Goal: Task Accomplishment & Management: Use online tool/utility

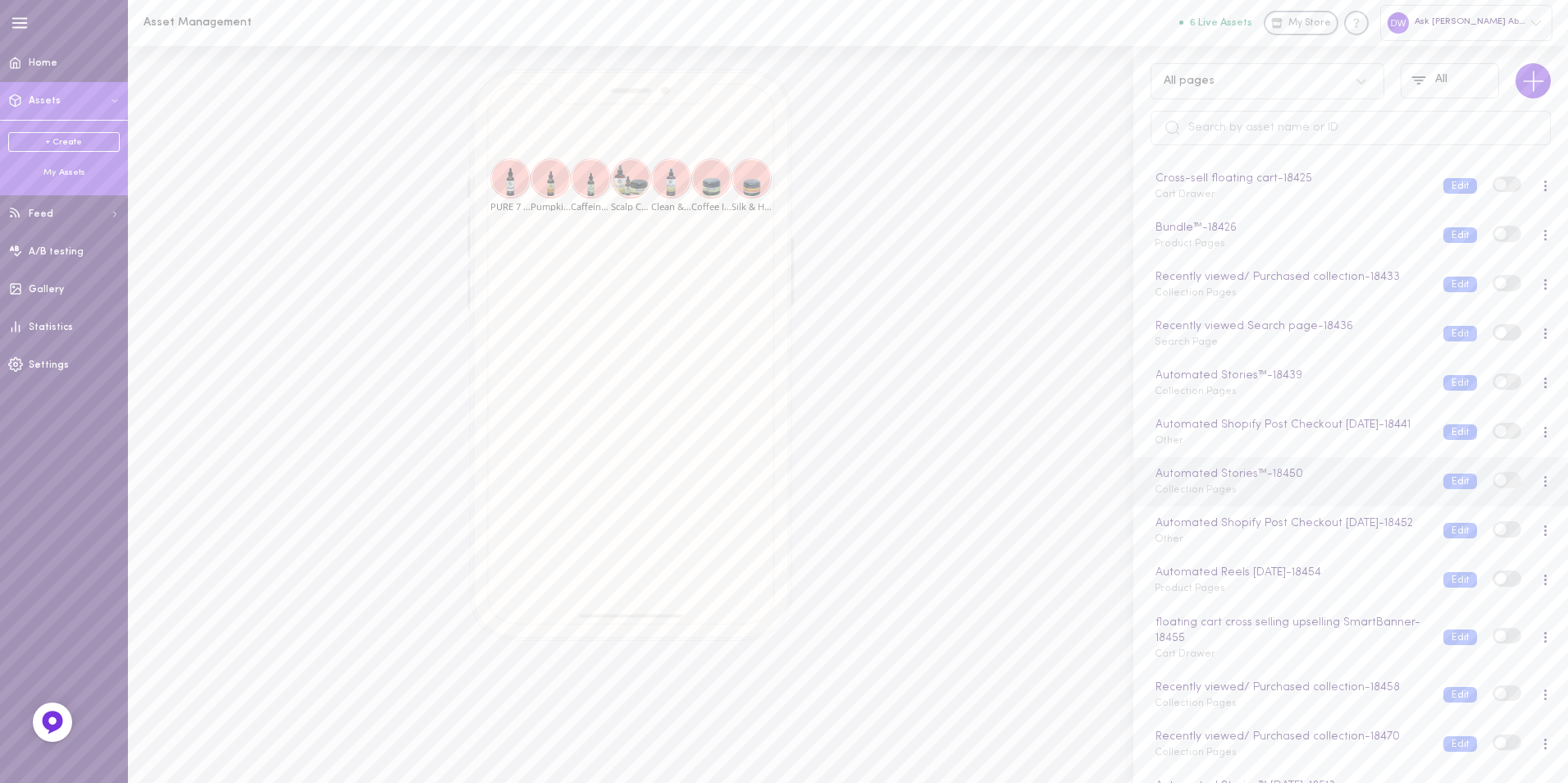
scroll to position [511, 0]
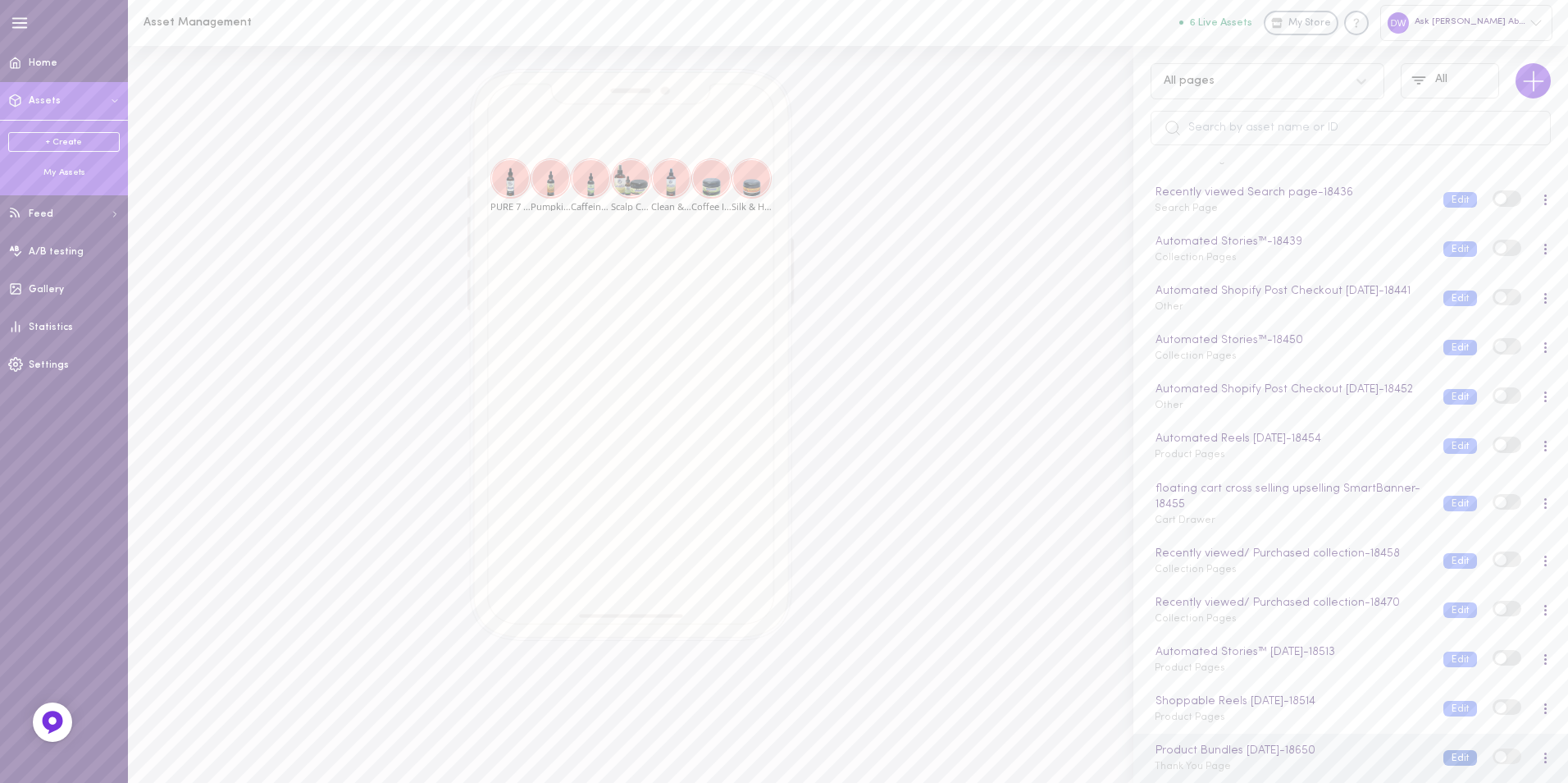
click at [1444, 761] on button "Edit" at bounding box center [1460, 758] width 34 height 16
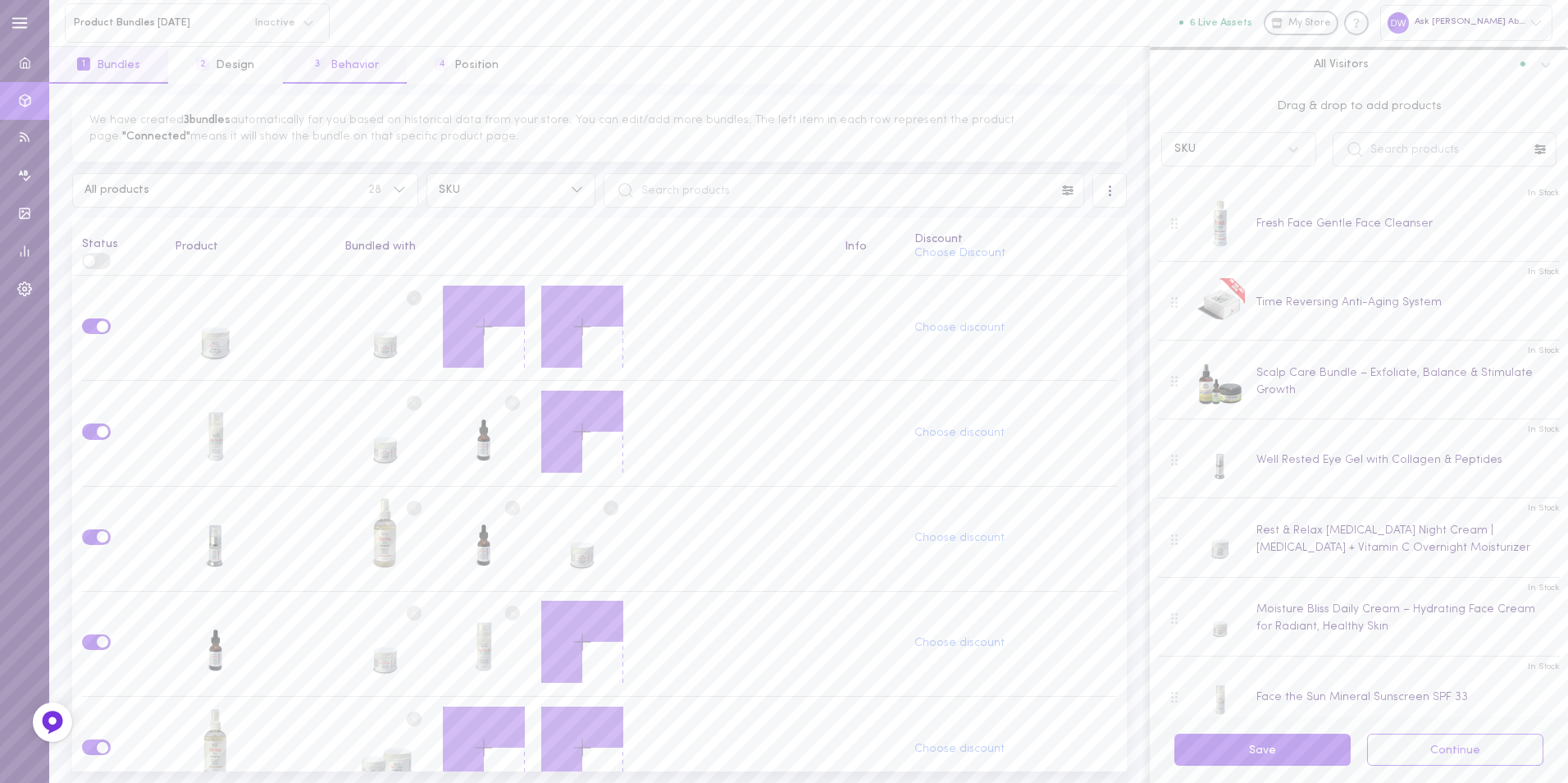
click at [335, 73] on button "3 Behavior" at bounding box center [344, 65] width 123 height 37
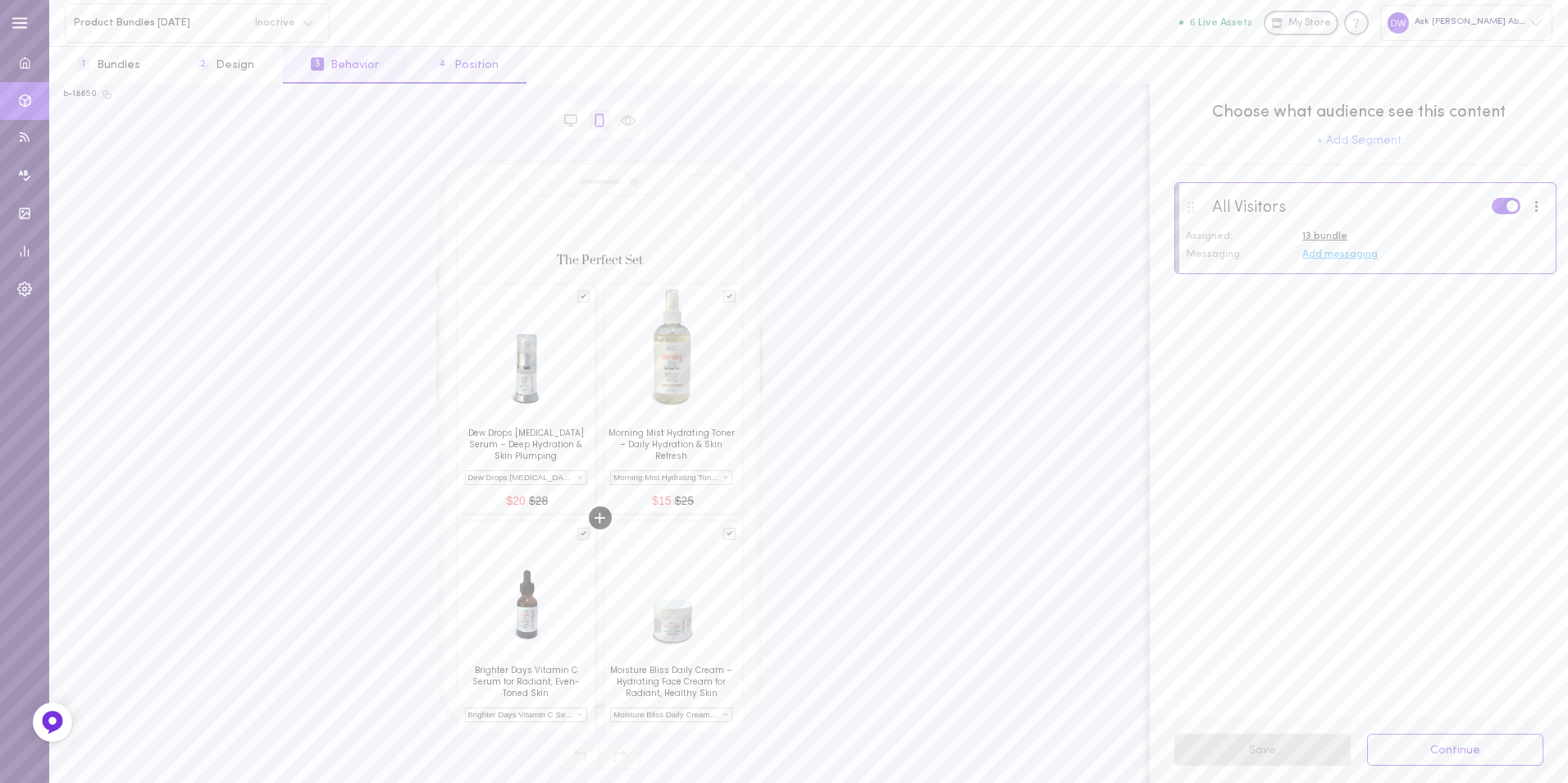
click at [459, 63] on button "4 Position" at bounding box center [467, 65] width 119 height 37
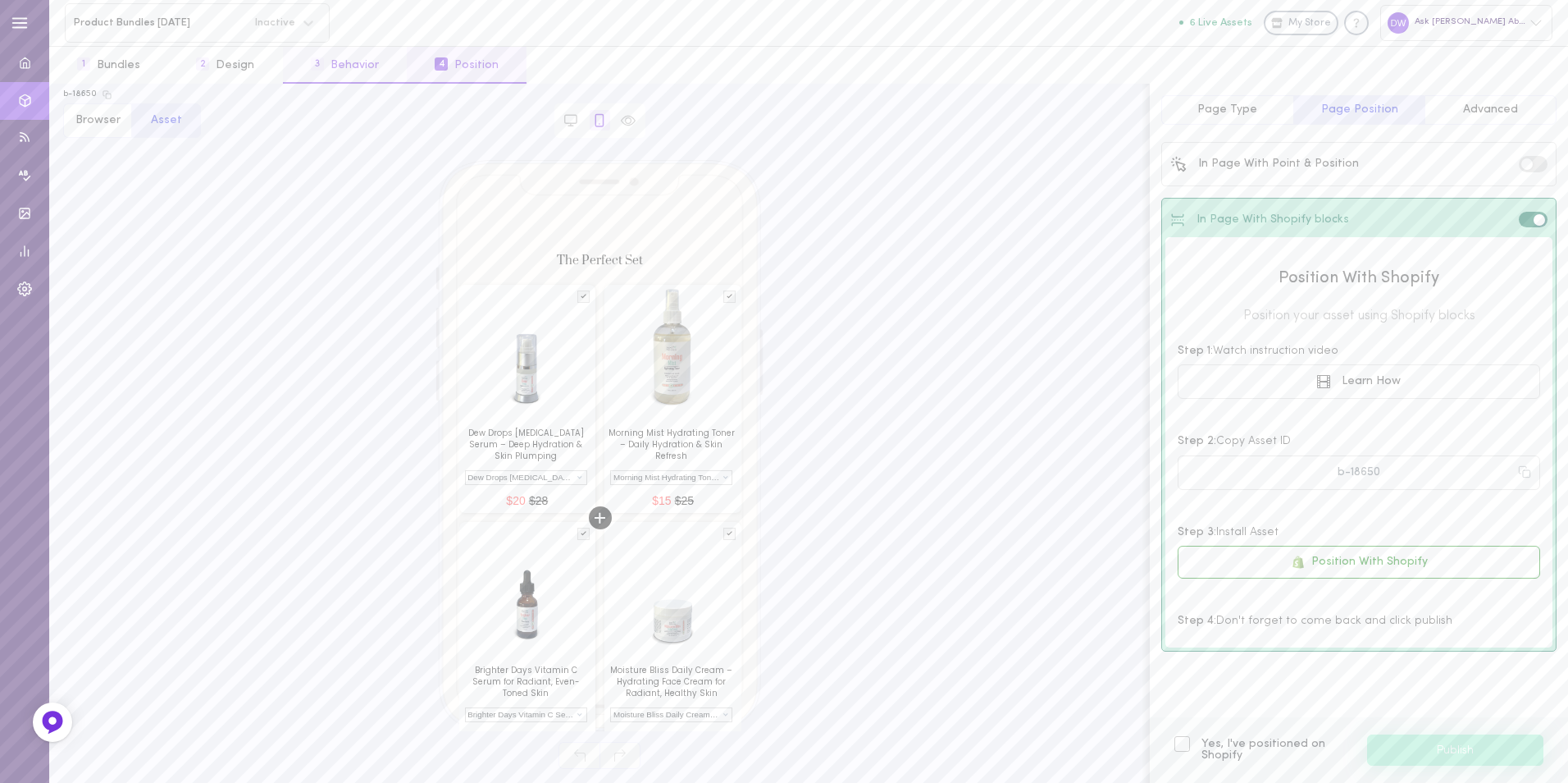
click at [349, 61] on button "3 Behavior" at bounding box center [344, 65] width 123 height 37
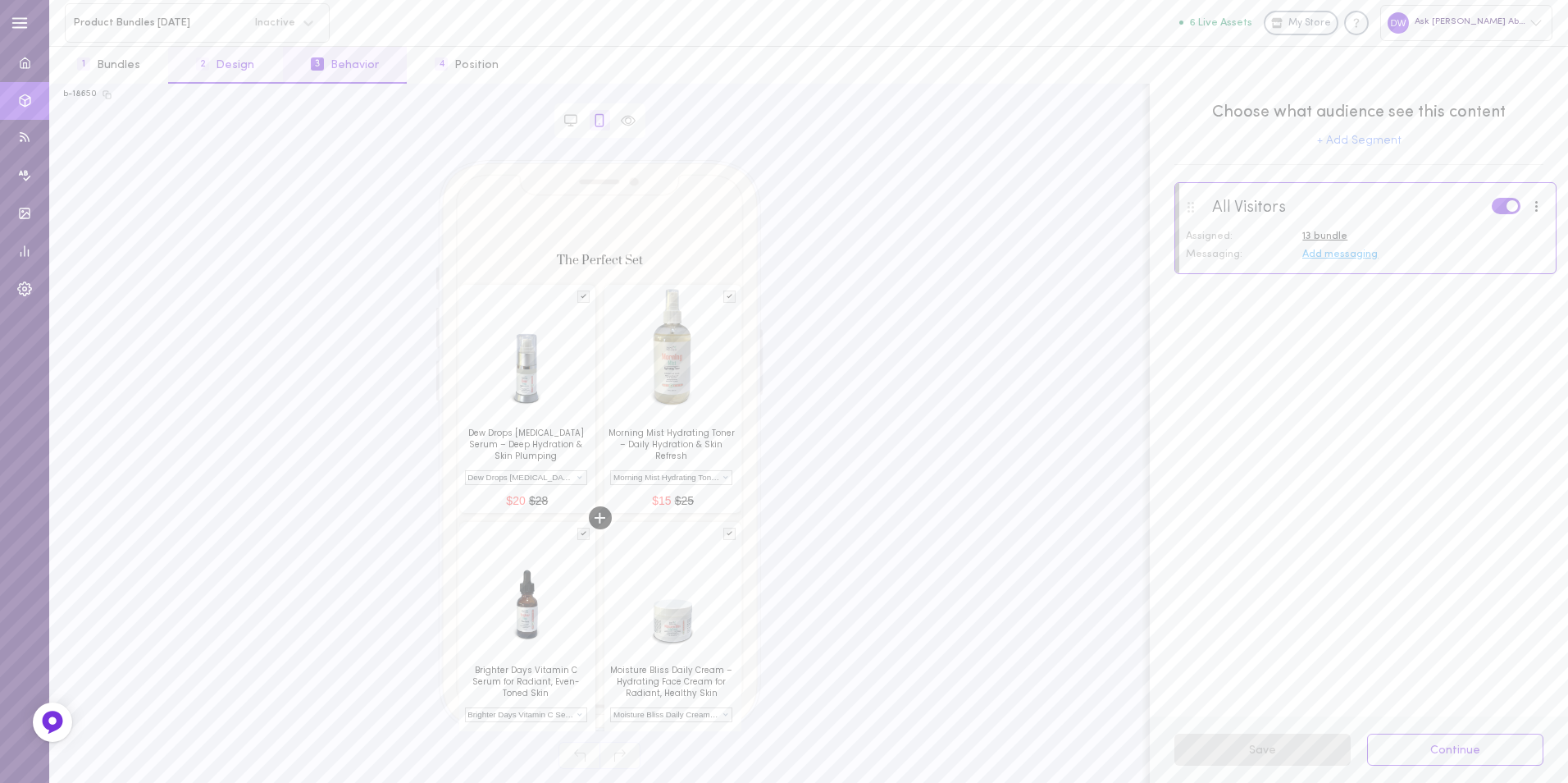
click at [243, 61] on button "2 Design" at bounding box center [225, 65] width 114 height 37
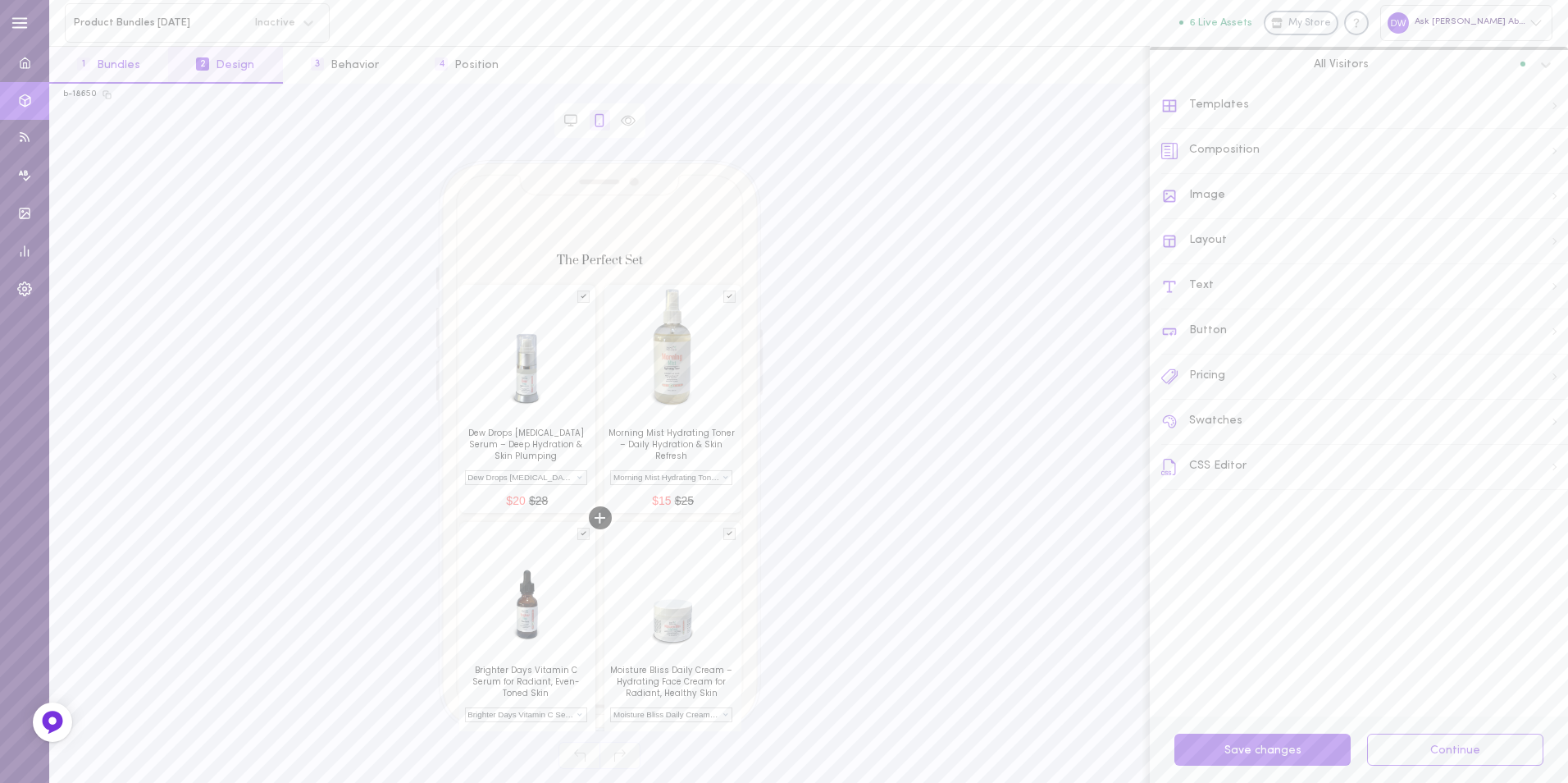
click at [138, 63] on button "1 Bundles" at bounding box center [108, 65] width 118 height 37
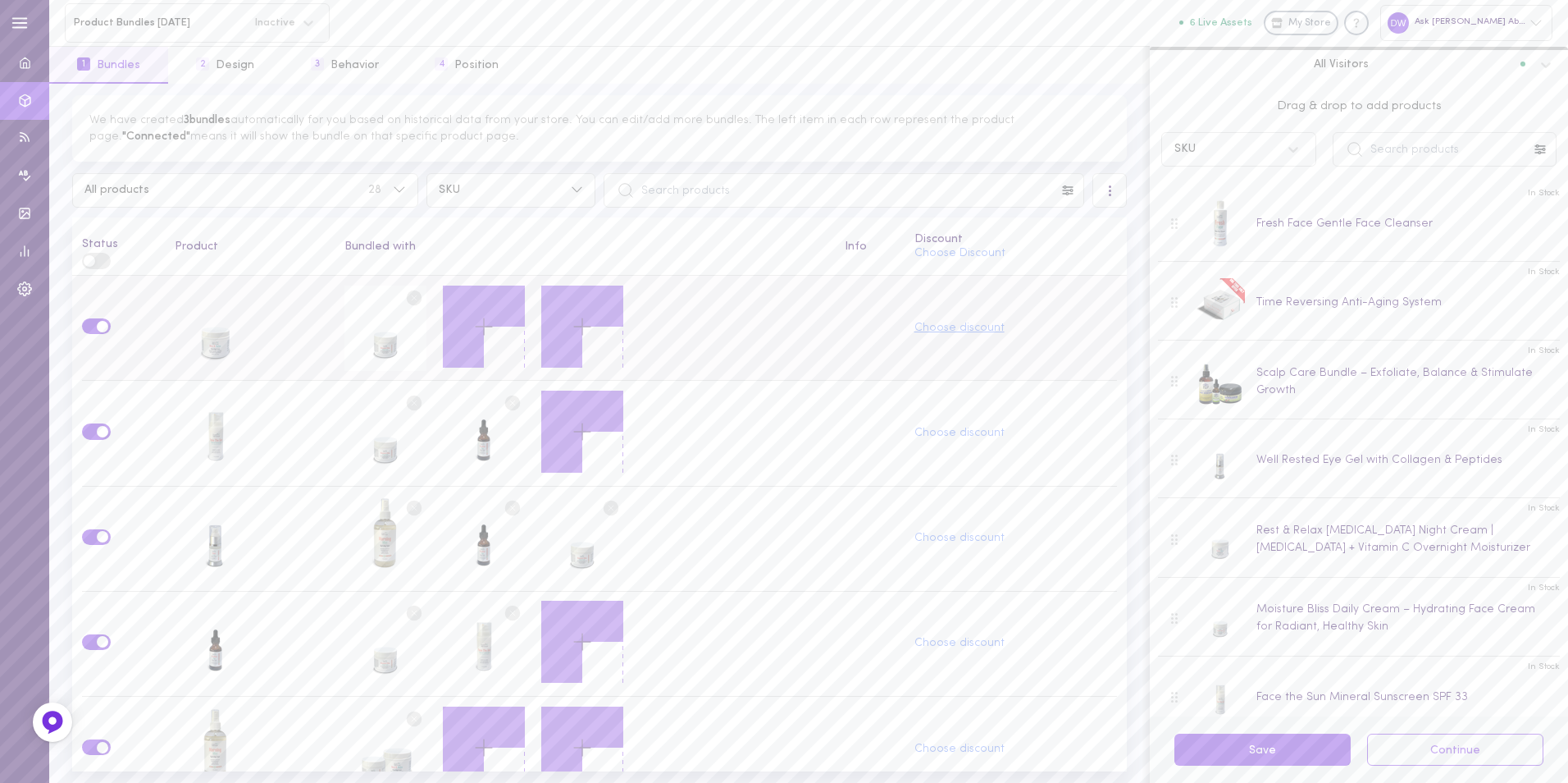
click at [964, 325] on button "Choose discount" at bounding box center [960, 329] width 91 height 12
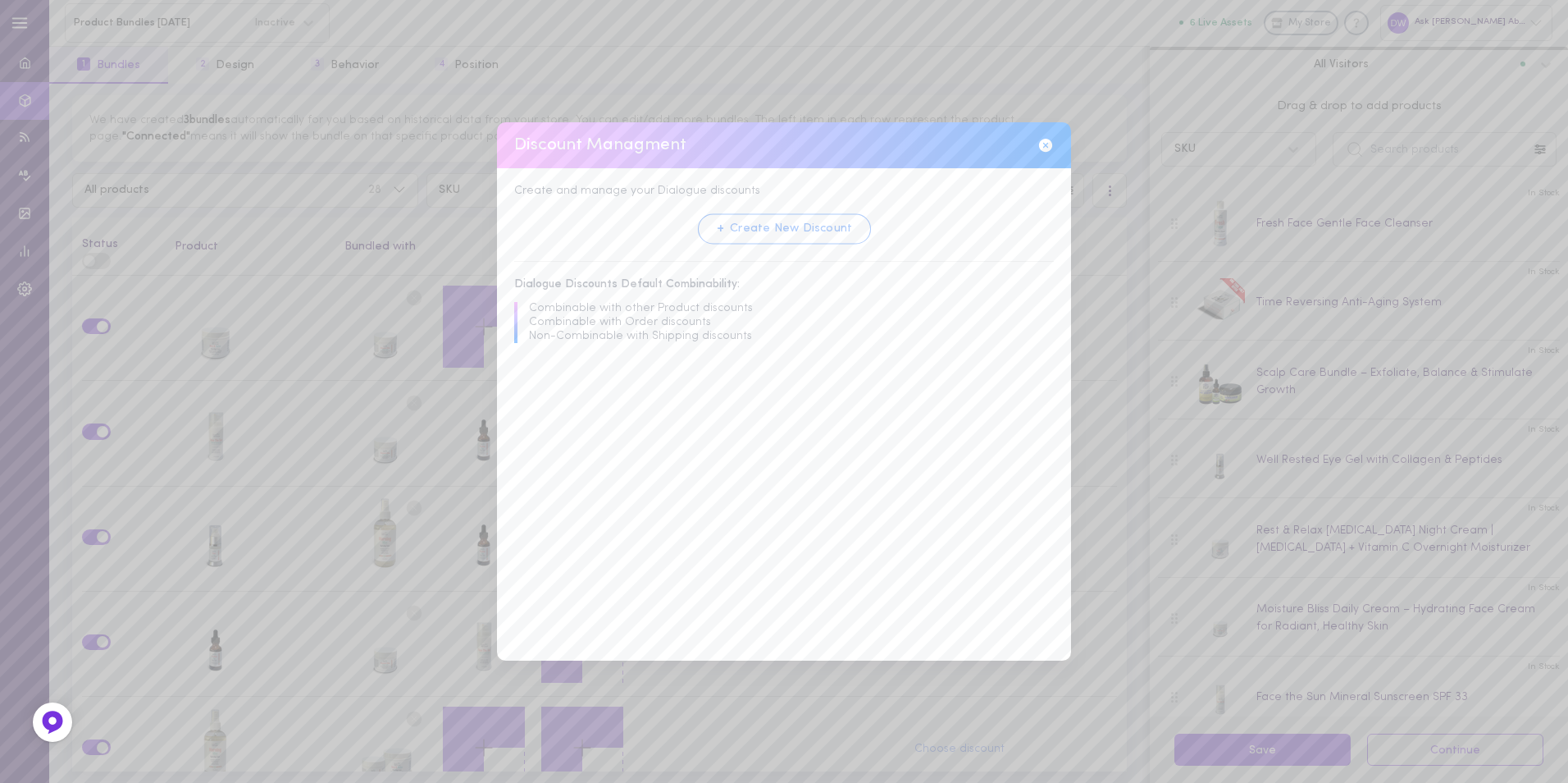
click at [758, 237] on button "+ Create New Discount" at bounding box center [784, 228] width 173 height 30
click at [1047, 148] on icon at bounding box center [1045, 144] width 13 height 13
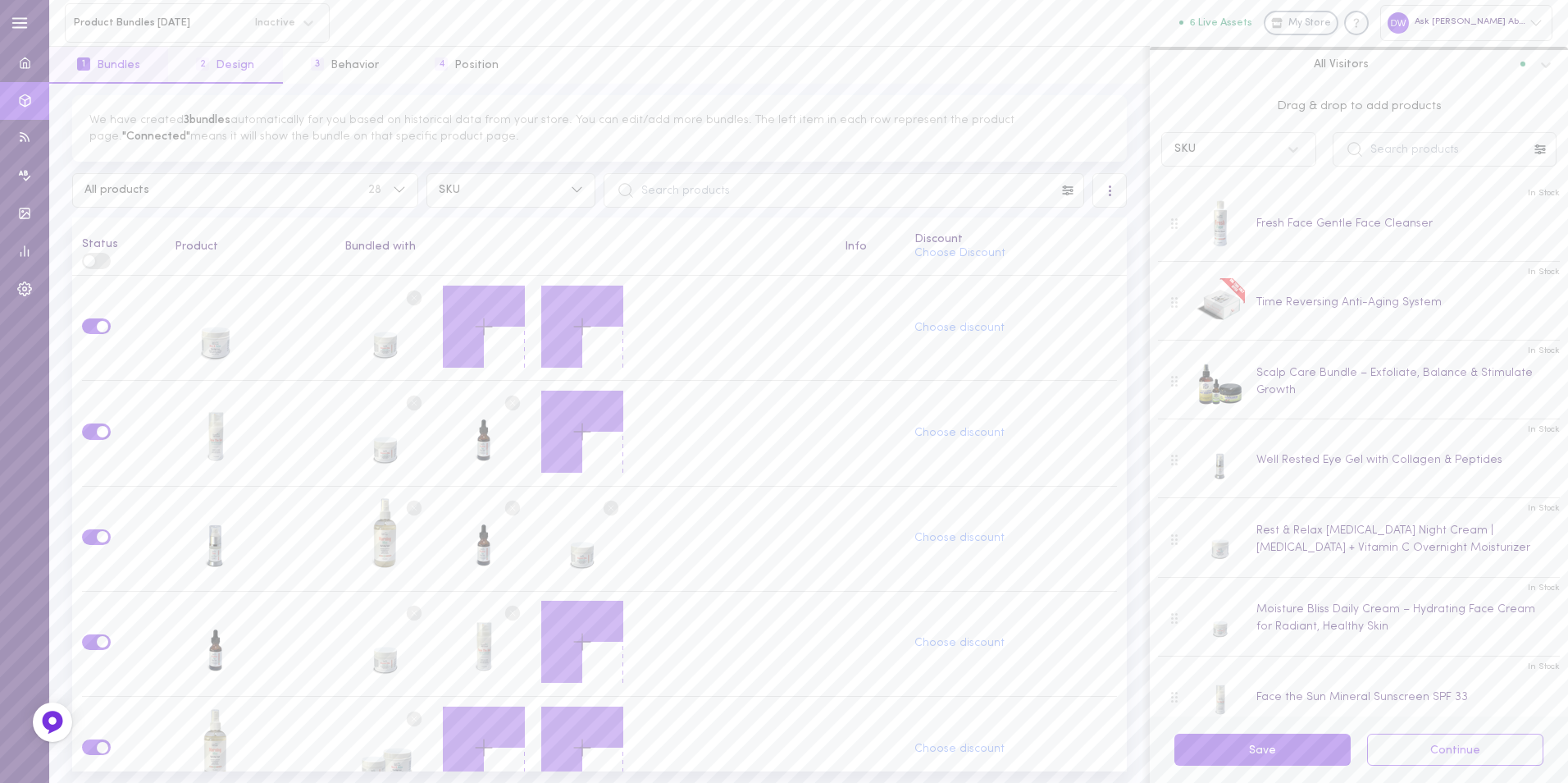
click at [256, 69] on button "2 Design" at bounding box center [225, 65] width 114 height 37
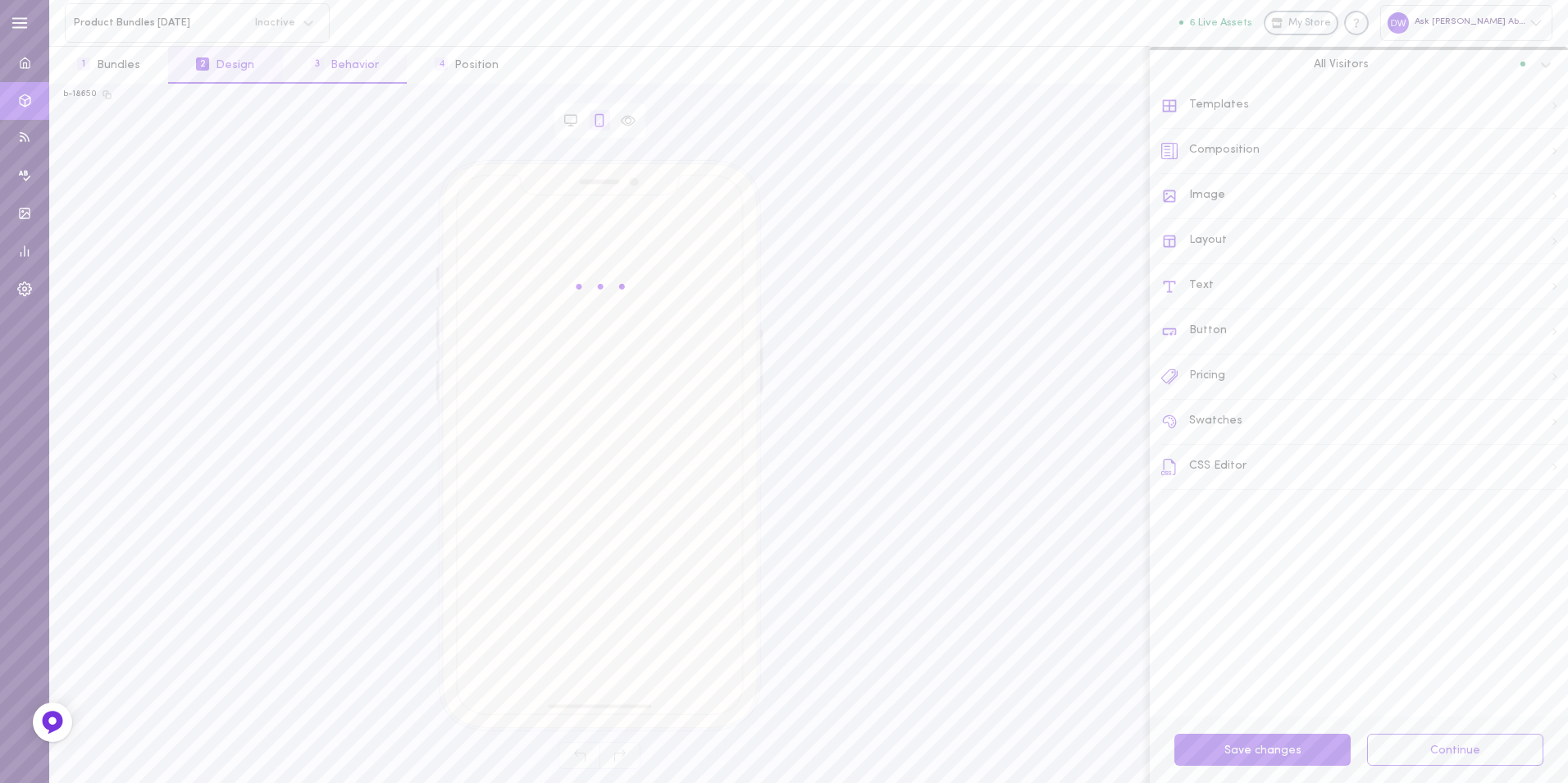
click at [343, 74] on button "3 Behavior" at bounding box center [344, 65] width 123 height 37
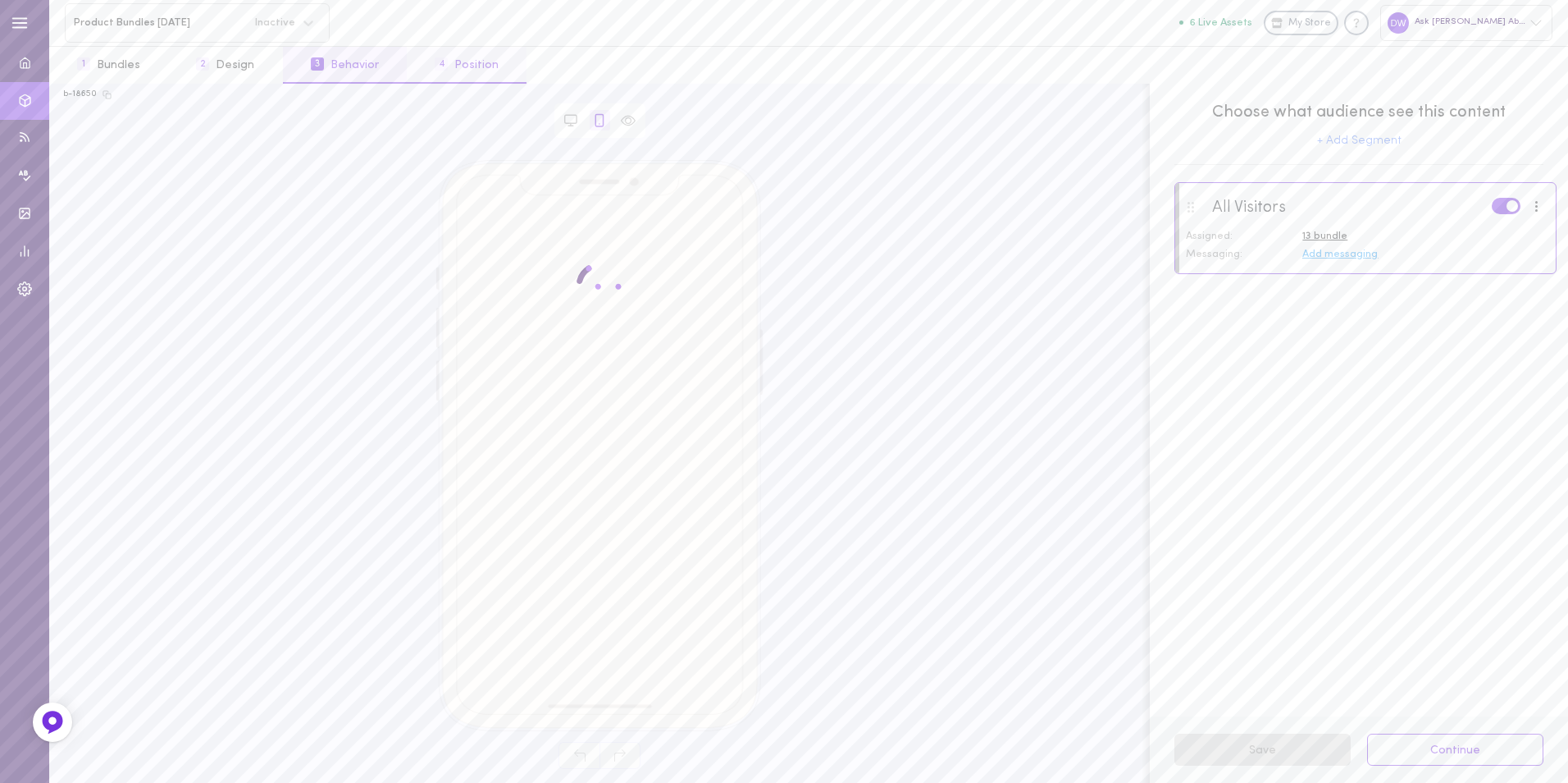
click at [449, 77] on button "4 Position" at bounding box center [467, 65] width 119 height 37
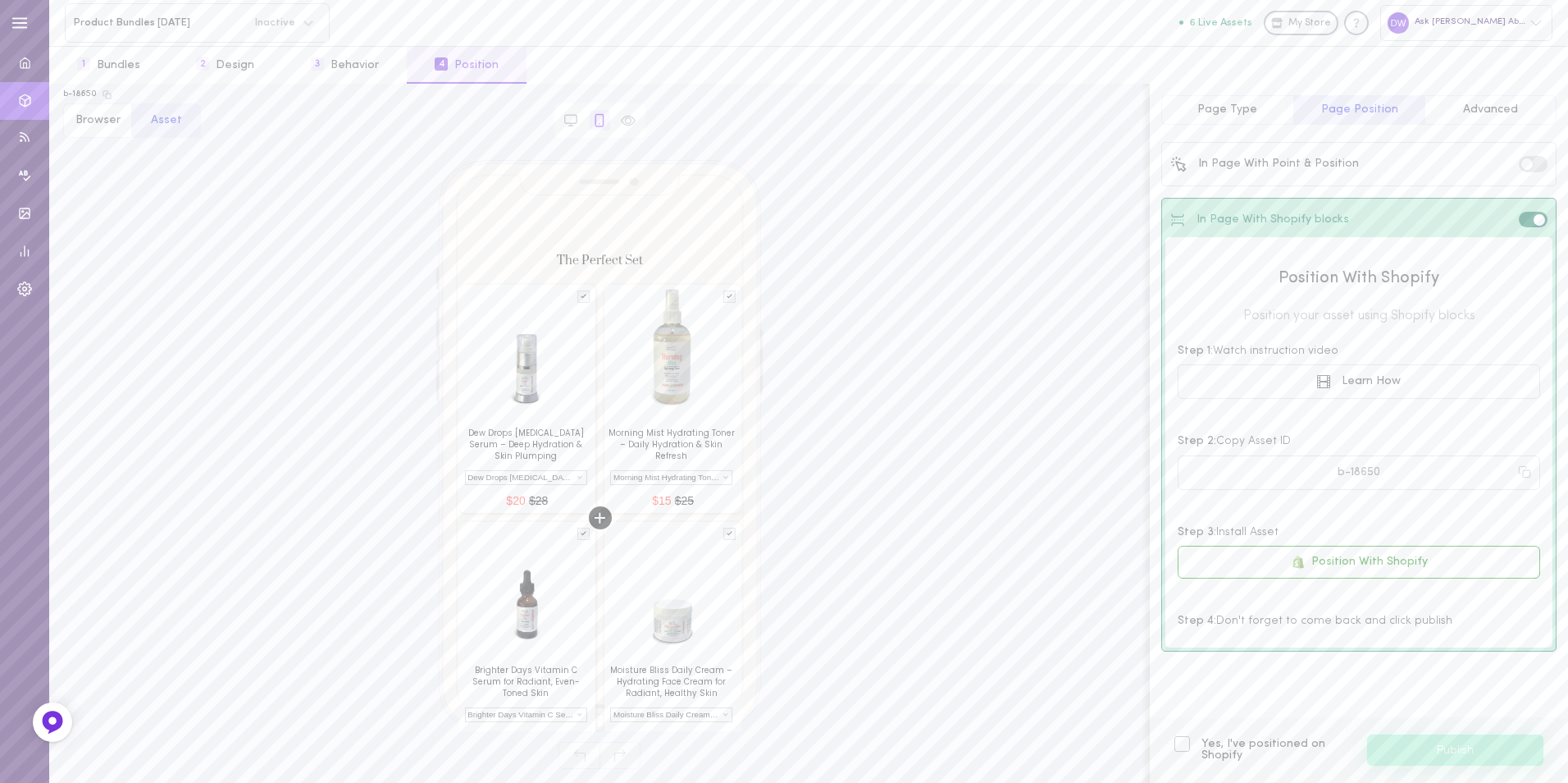
click at [1244, 110] on span "Page Type" at bounding box center [1228, 110] width 60 height 12
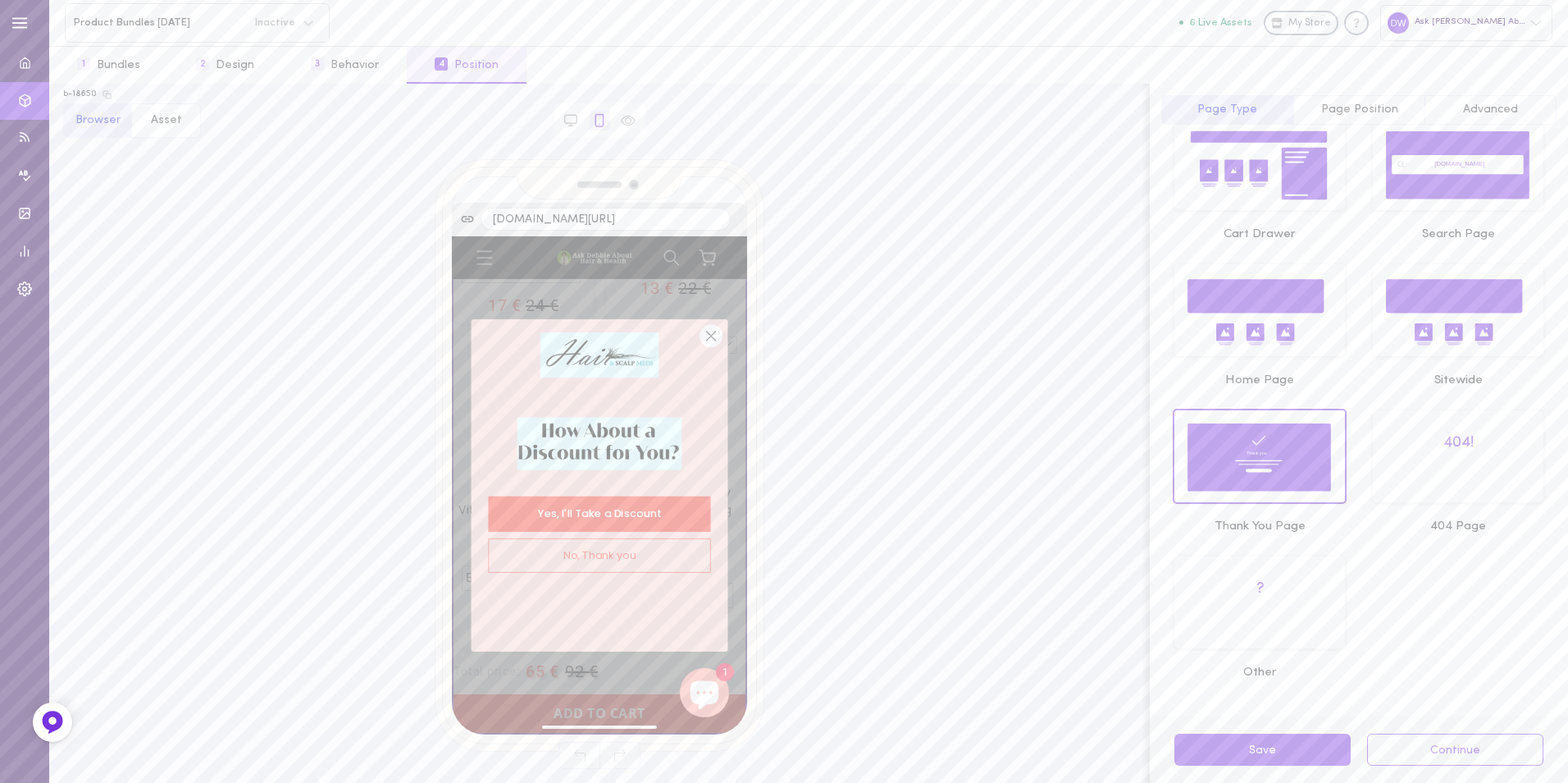
scroll to position [10033, 0]
